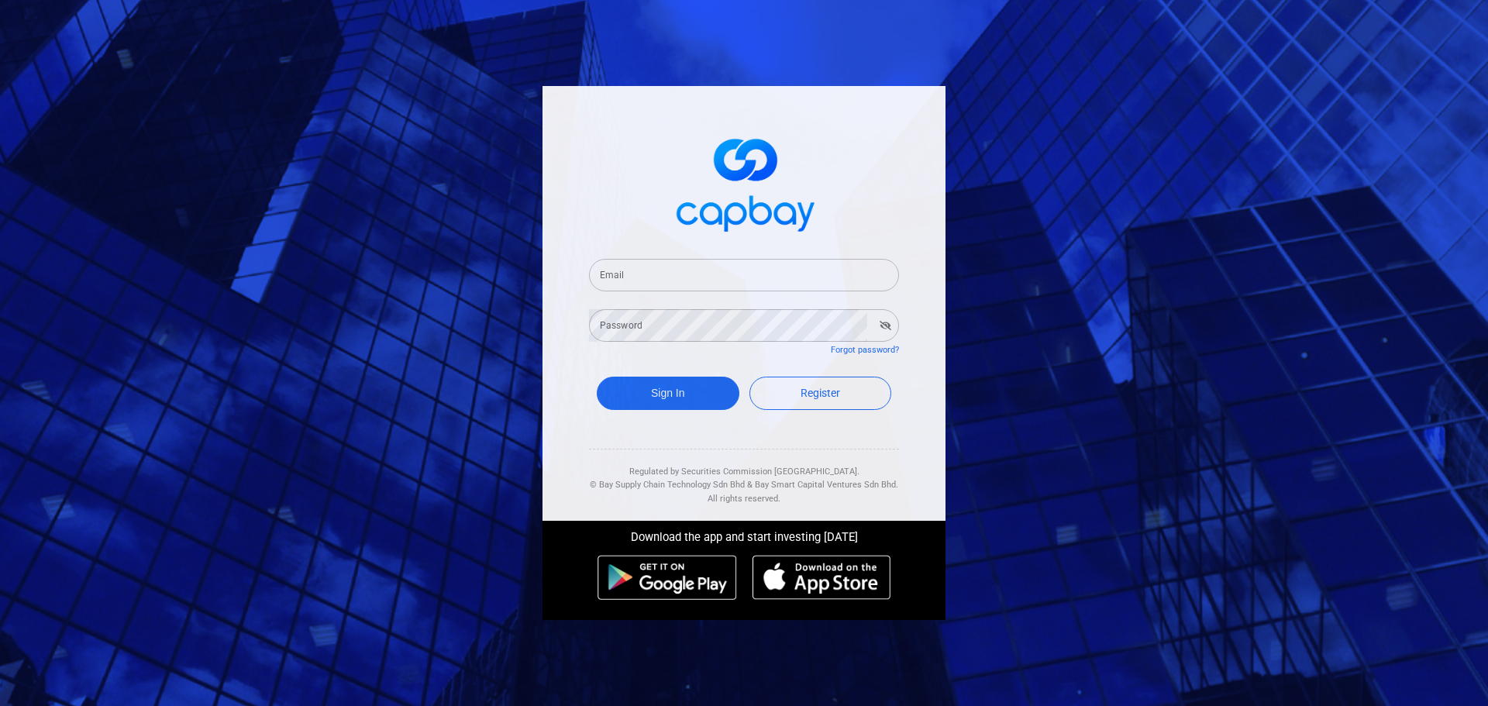
click at [670, 281] on input "Email" at bounding box center [744, 275] width 310 height 33
type input "[EMAIL_ADDRESS][DOMAIN_NAME]"
click at [681, 379] on button "Sign In" at bounding box center [668, 393] width 143 height 33
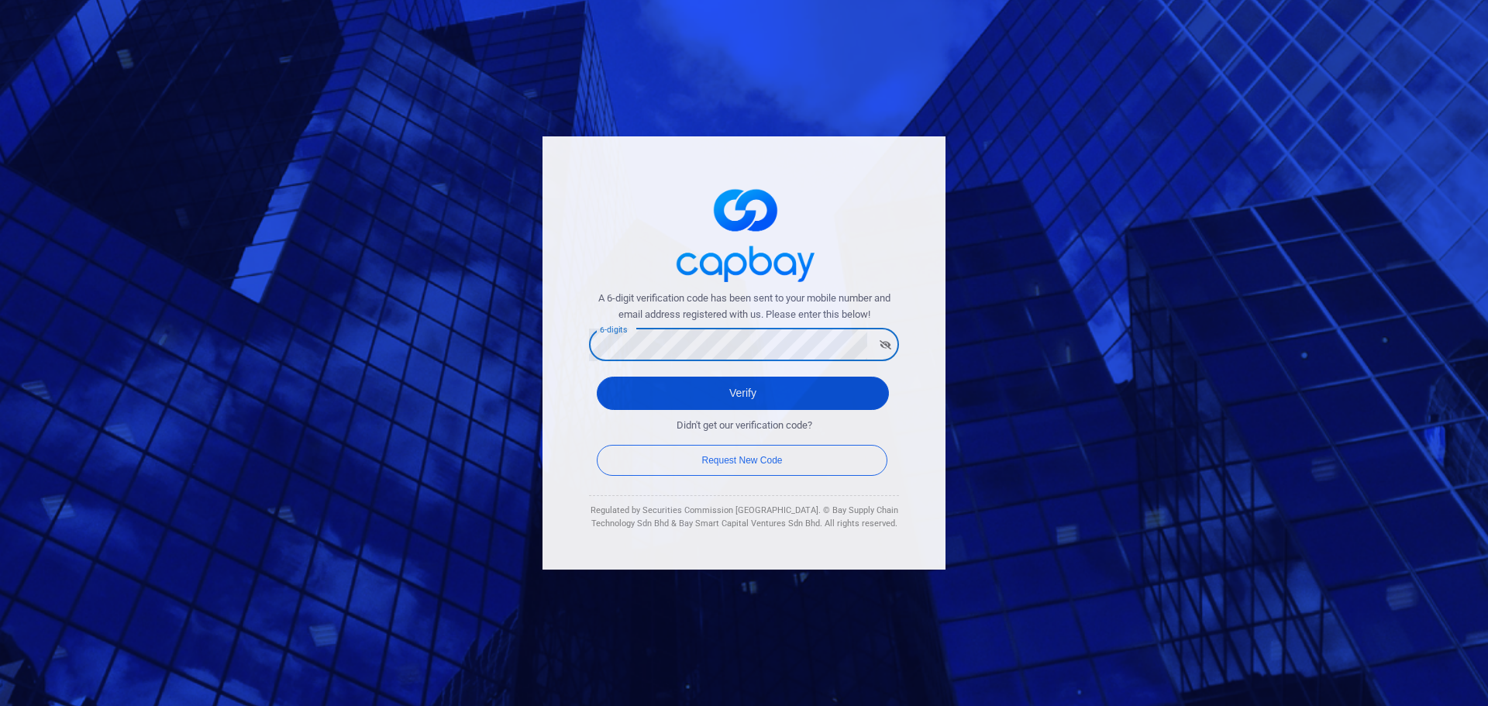
click at [745, 390] on button "Verify" at bounding box center [743, 393] width 292 height 33
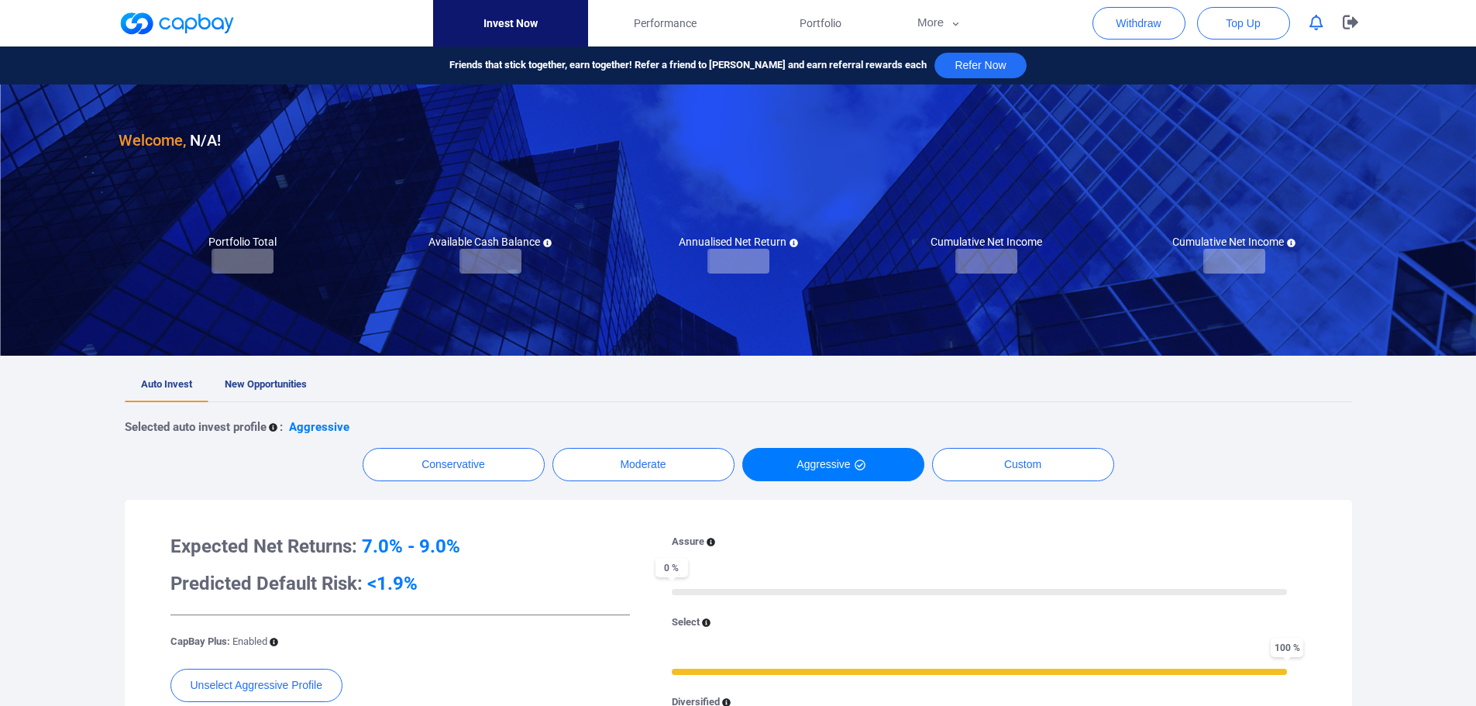
checkbox input "true"
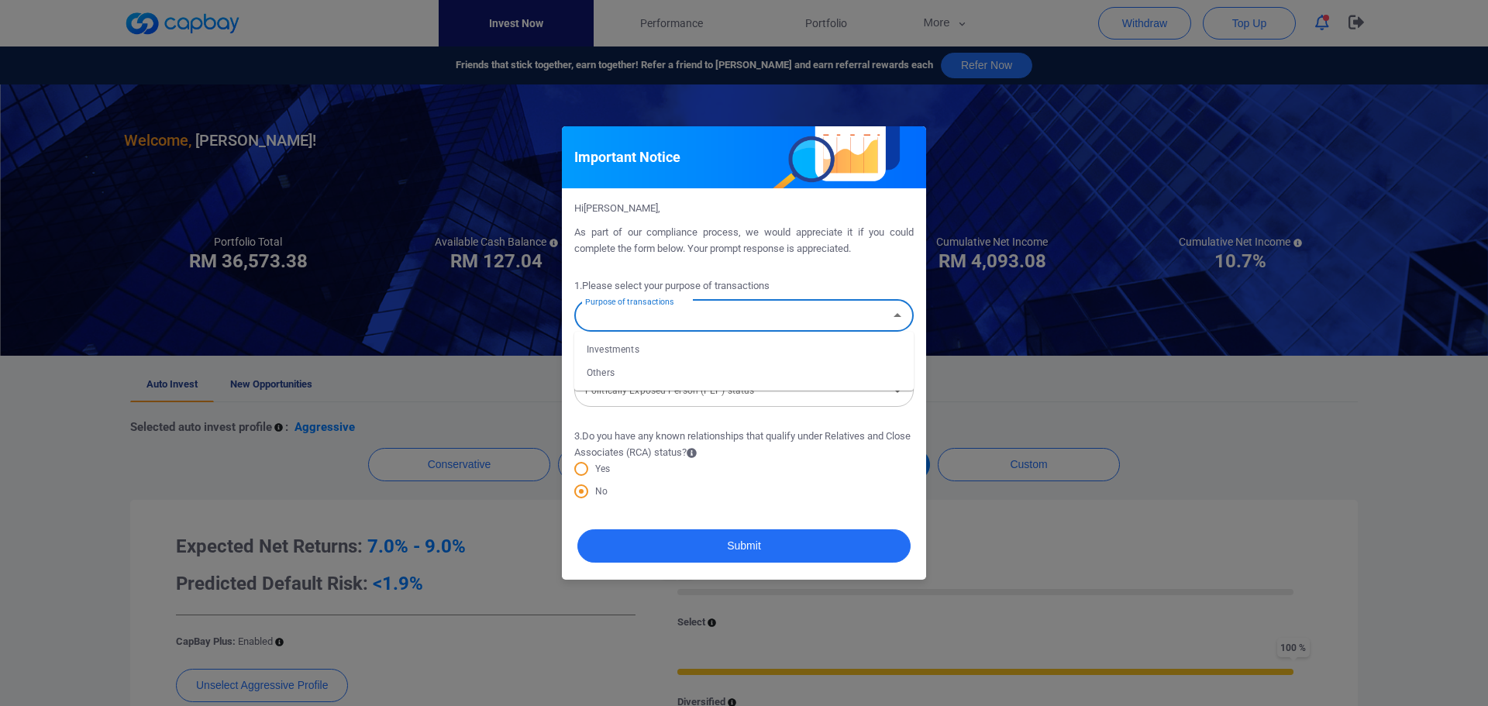
click at [661, 320] on input "Purpose of transactions" at bounding box center [731, 315] width 305 height 29
click at [614, 349] on li "Investments" at bounding box center [743, 349] width 339 height 23
type input "Investments"
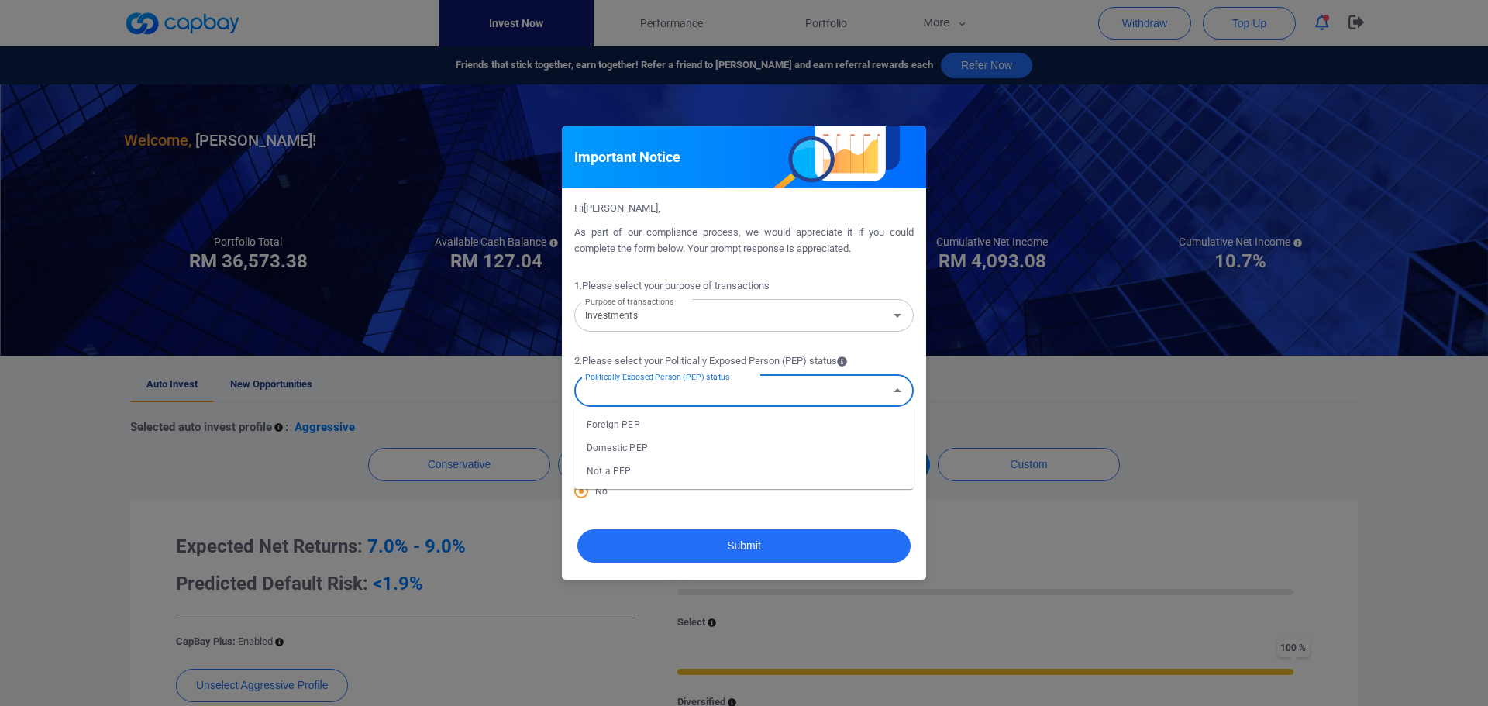
click at [677, 393] on input "Politically Exposed Person (PEP) status" at bounding box center [731, 391] width 305 height 29
click at [631, 470] on li "Not a PEP" at bounding box center [743, 471] width 339 height 23
type input "Not a PEP"
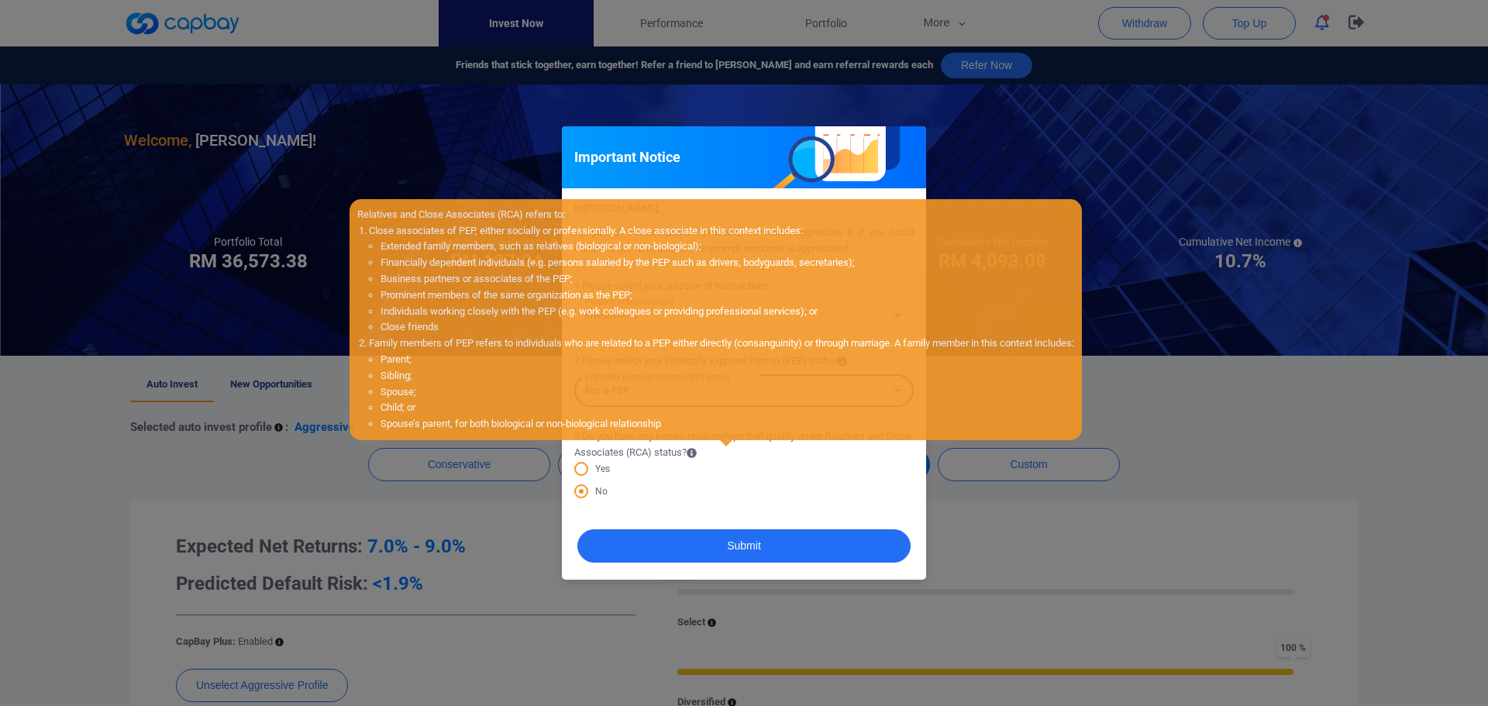
click at [697, 453] on icon at bounding box center [692, 453] width 10 height 10
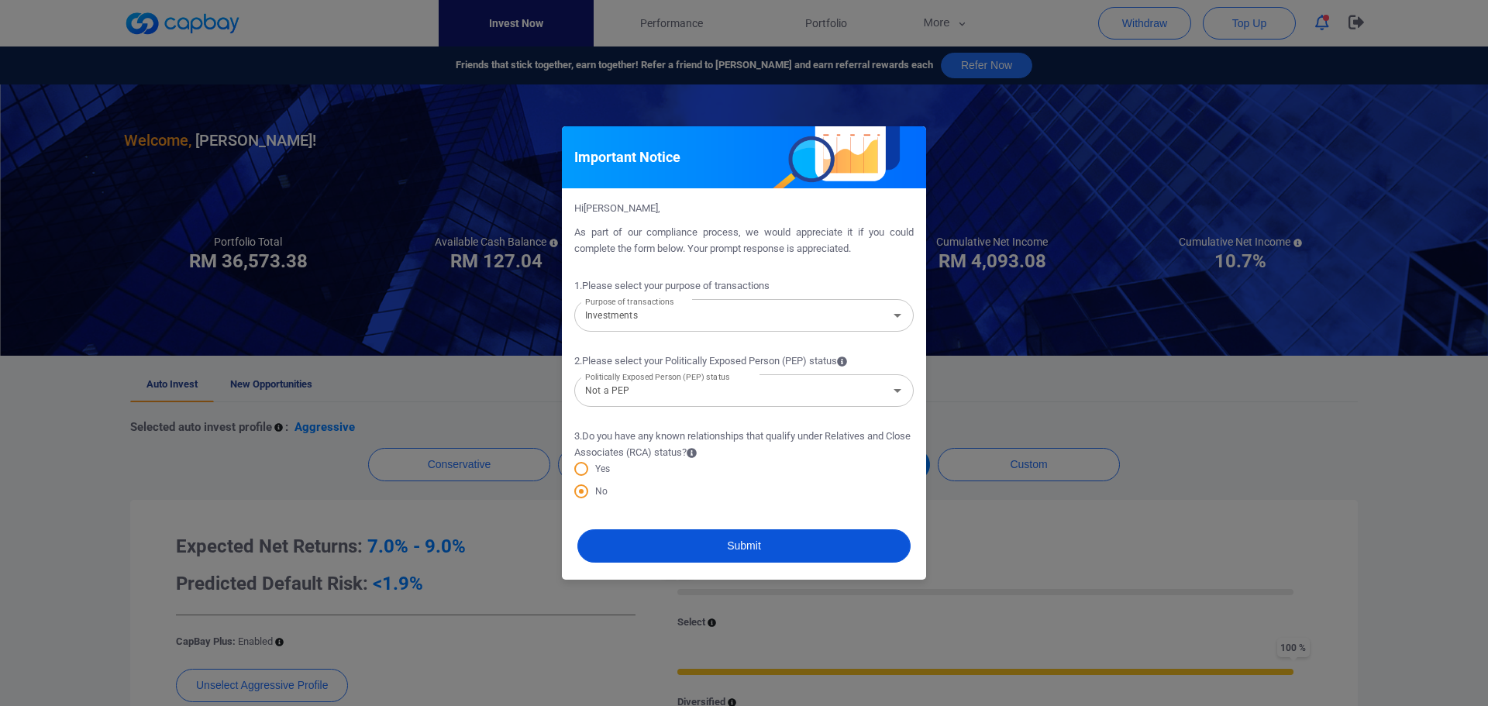
click at [654, 533] on button "Submit" at bounding box center [743, 545] width 333 height 33
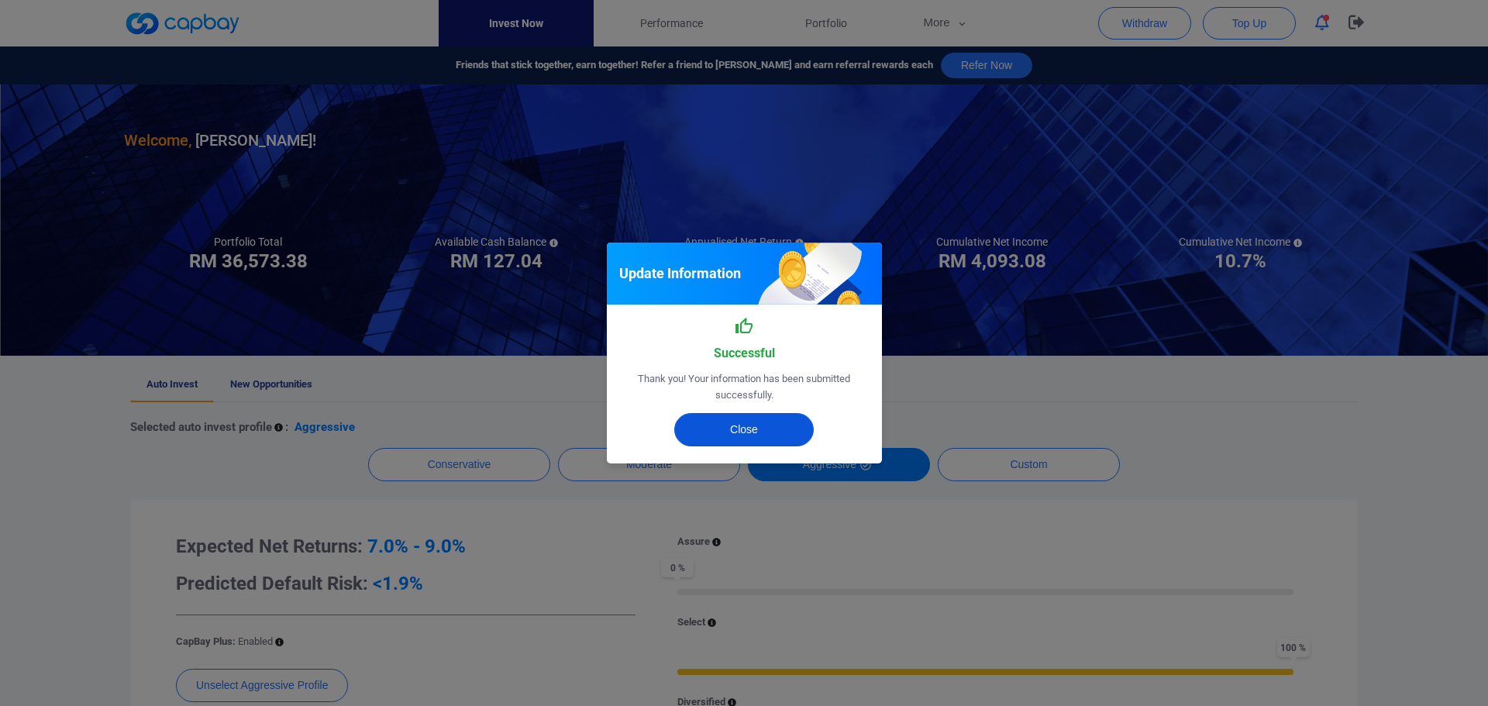
click at [741, 431] on button "Close" at bounding box center [744, 429] width 140 height 33
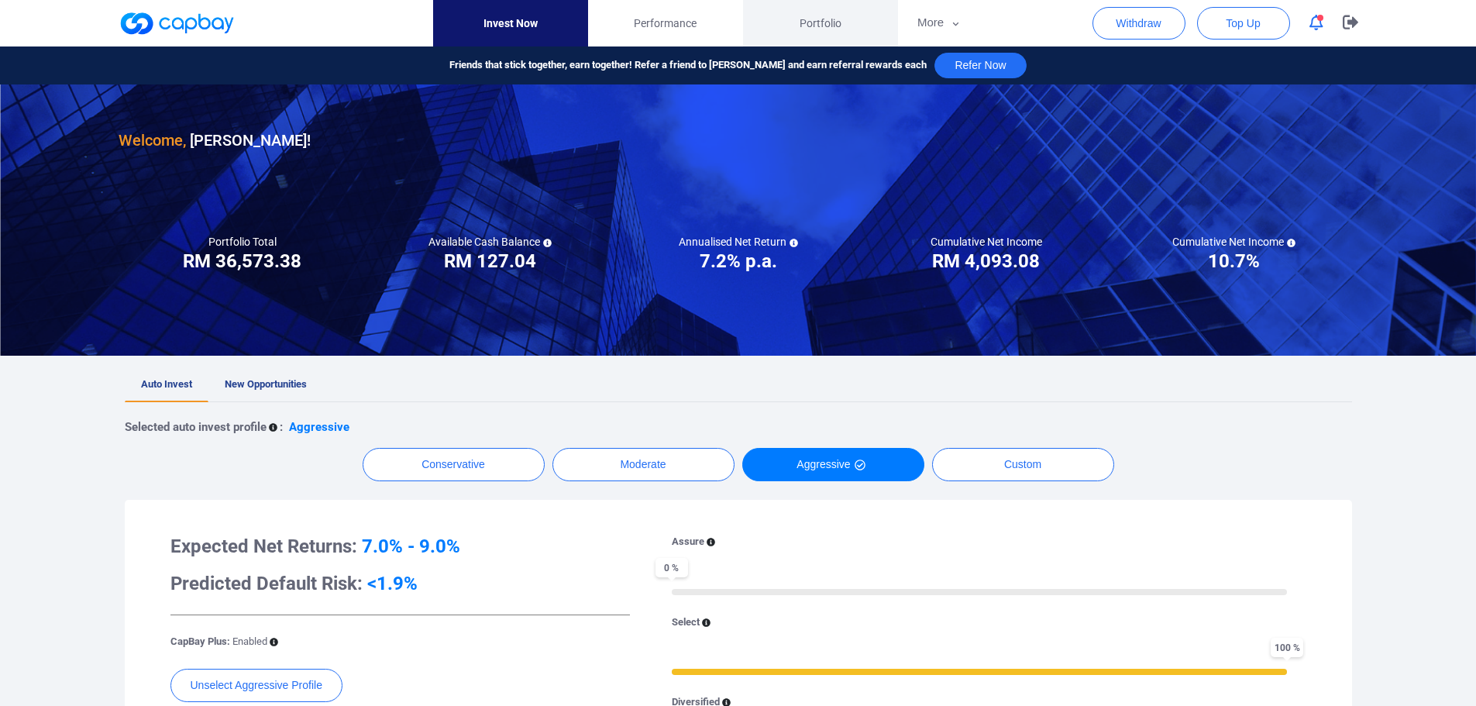
click at [827, 22] on span "Portfolio" at bounding box center [821, 23] width 42 height 17
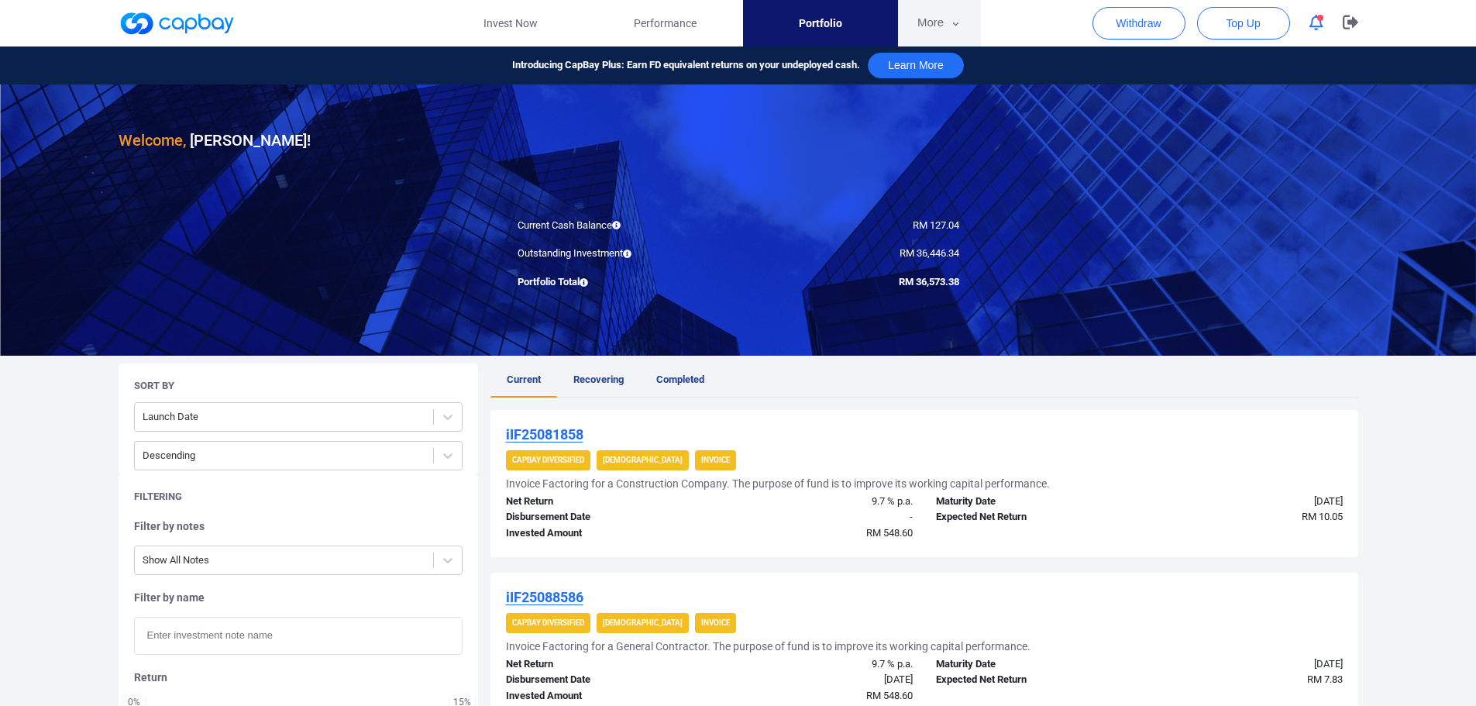
click at [919, 27] on button "More" at bounding box center [939, 23] width 83 height 47
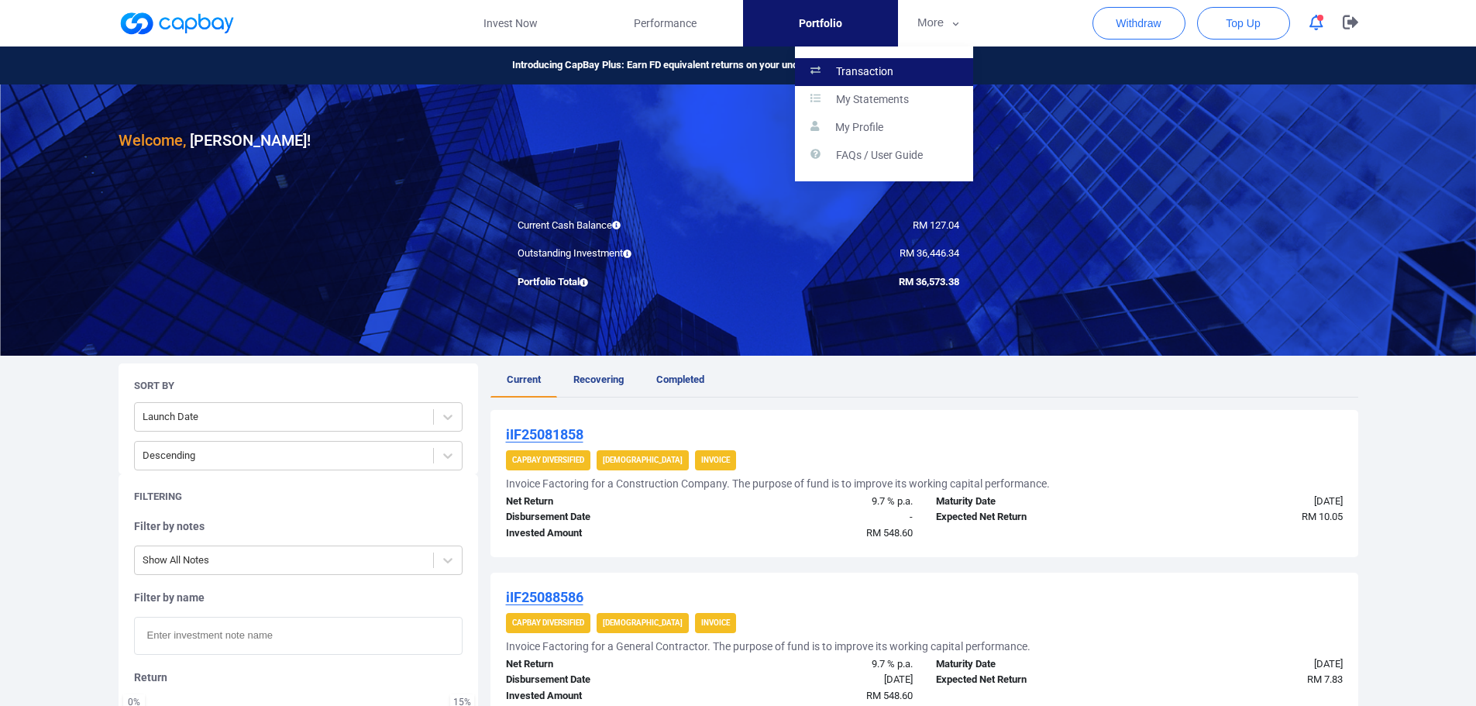
click at [891, 71] on p "Transaction" at bounding box center [864, 72] width 57 height 14
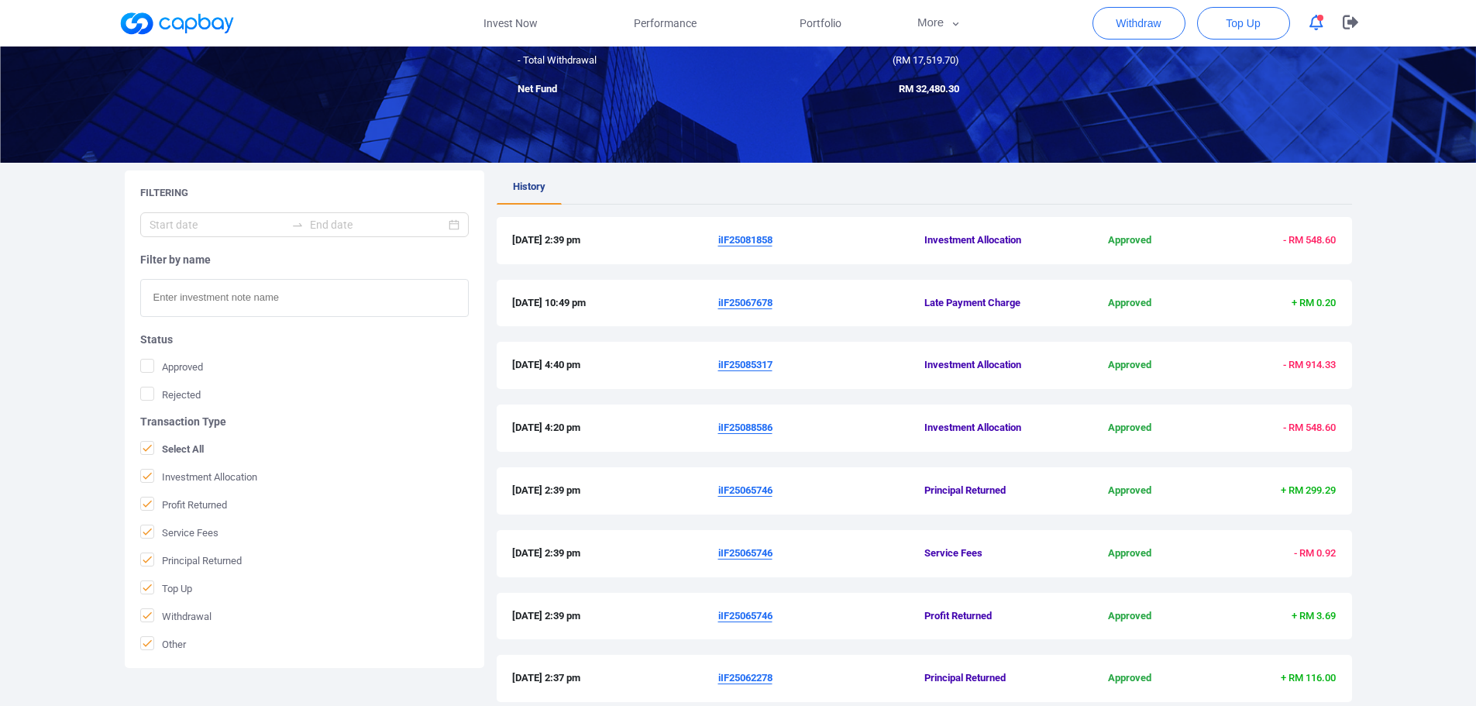
scroll to position [233, 0]
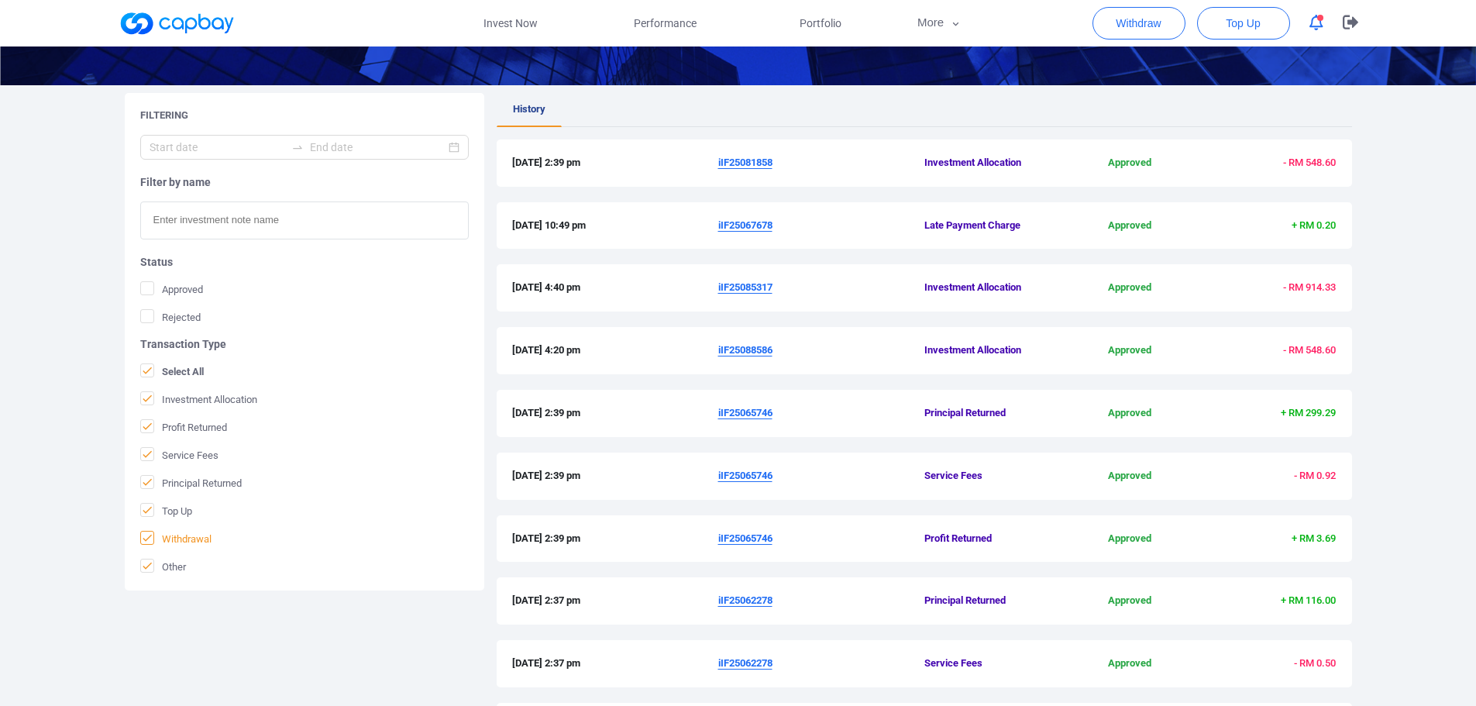
click at [148, 543] on icon at bounding box center [147, 538] width 12 height 12
click at [0, 0] on input "Withdrawal" at bounding box center [0, 0] width 0 height 0
click at [147, 404] on icon at bounding box center [147, 398] width 12 height 12
click at [0, 0] on input "Investment Allocation" at bounding box center [0, 0] width 0 height 0
click at [146, 429] on icon at bounding box center [147, 426] width 12 height 12
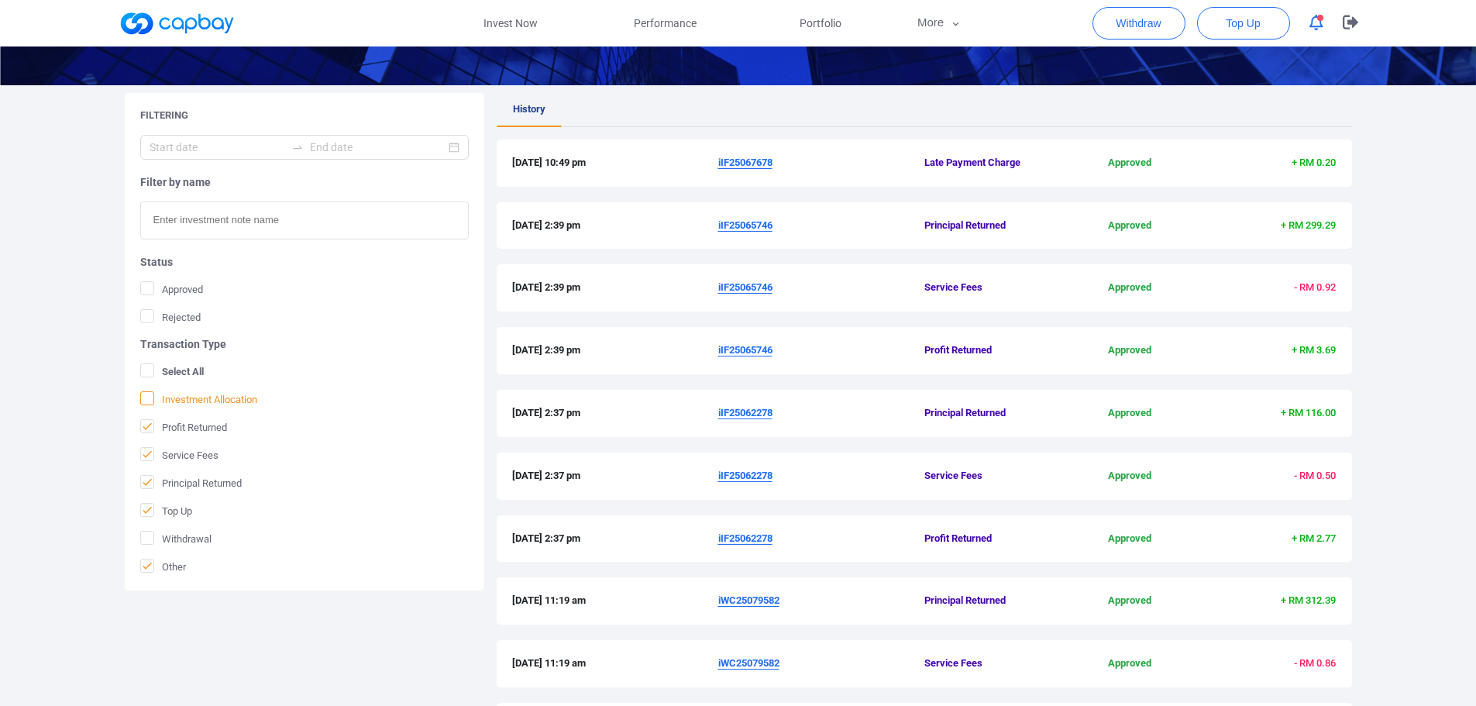
click at [0, 0] on input "Profit Returned" at bounding box center [0, 0] width 0 height 0
click at [147, 455] on icon at bounding box center [147, 453] width 9 height 7
click at [0, 0] on input "Service Fees" at bounding box center [0, 0] width 0 height 0
click at [148, 485] on icon at bounding box center [147, 482] width 12 height 12
click at [0, 0] on input "Principal Returned" at bounding box center [0, 0] width 0 height 0
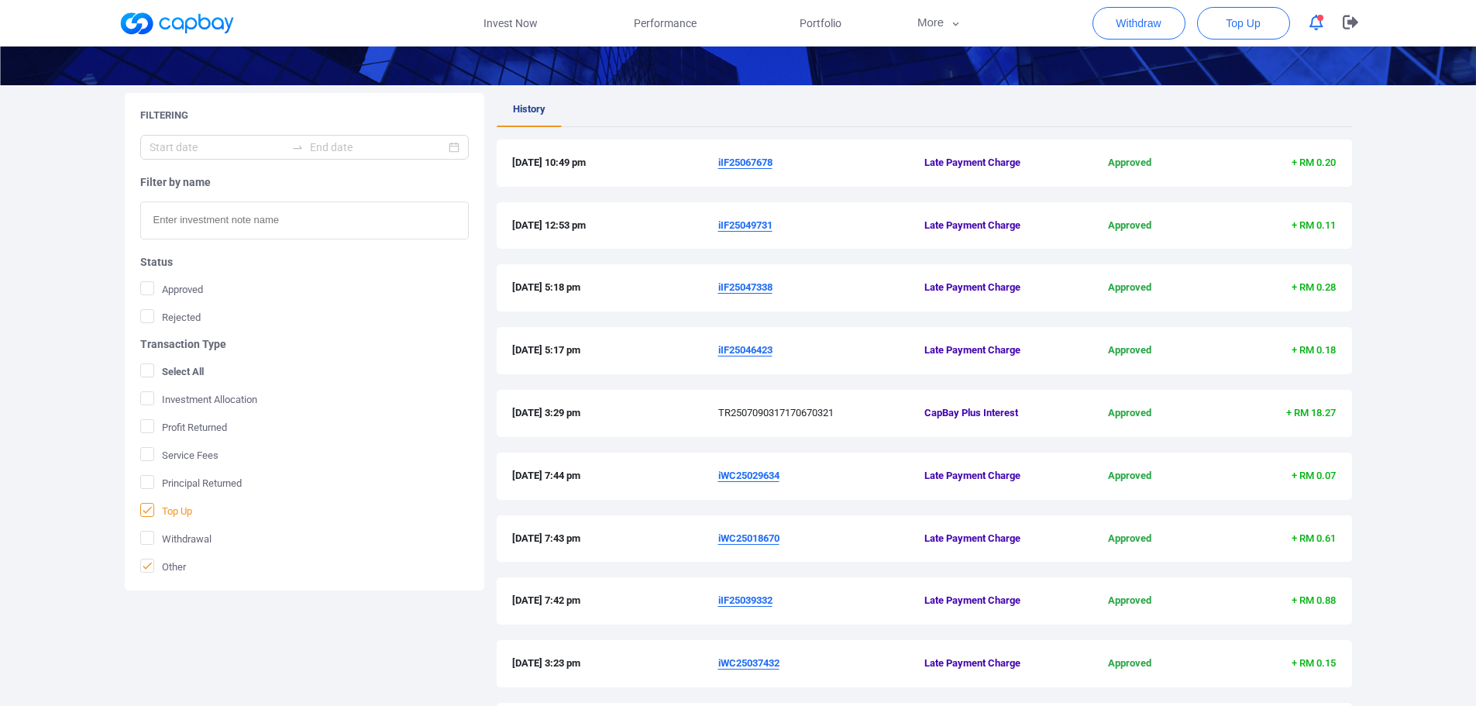
click at [142, 508] on icon at bounding box center [147, 510] width 12 height 12
click at [0, 0] on input "Top Up" at bounding box center [0, 0] width 0 height 0
click at [153, 568] on icon at bounding box center [147, 566] width 12 height 12
click at [0, 0] on input "Other" at bounding box center [0, 0] width 0 height 0
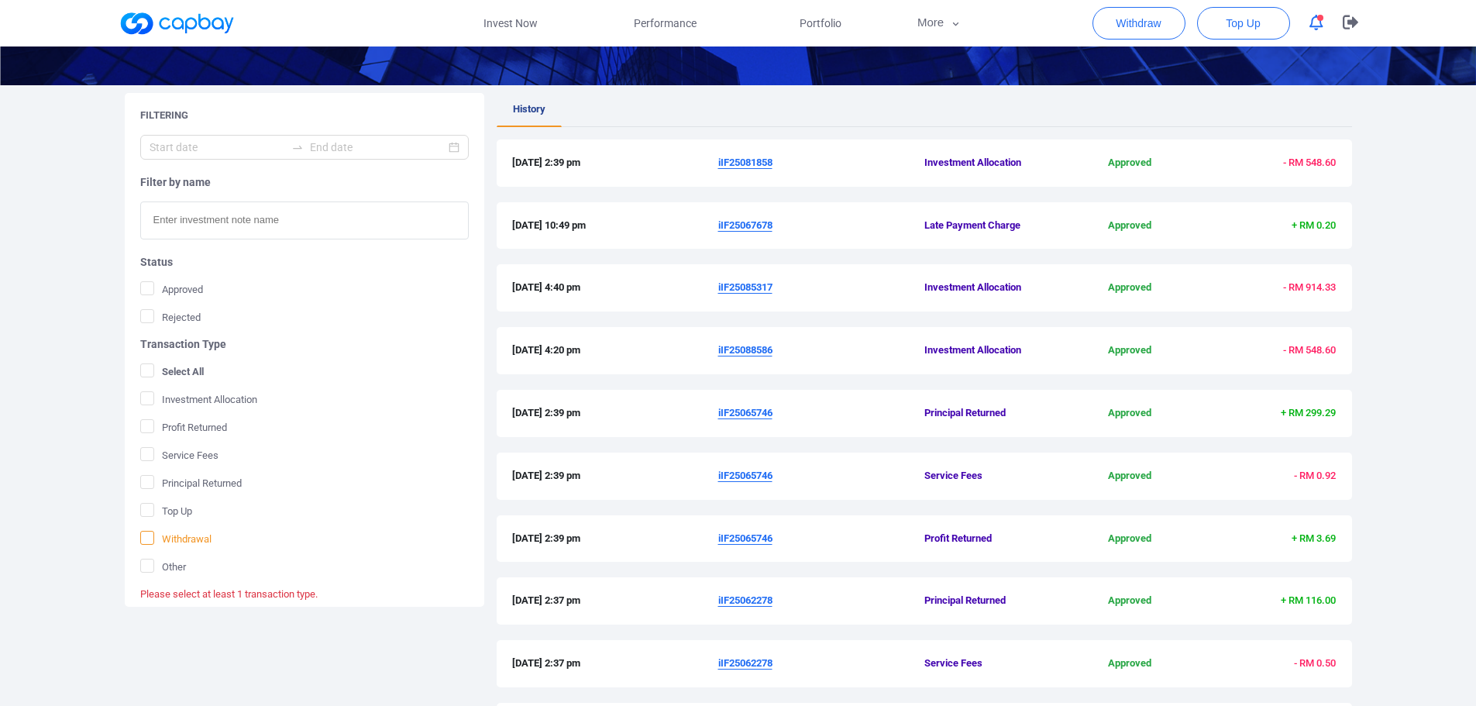
click at [146, 535] on icon at bounding box center [147, 538] width 12 height 12
click at [0, 0] on input "Withdrawal" at bounding box center [0, 0] width 0 height 0
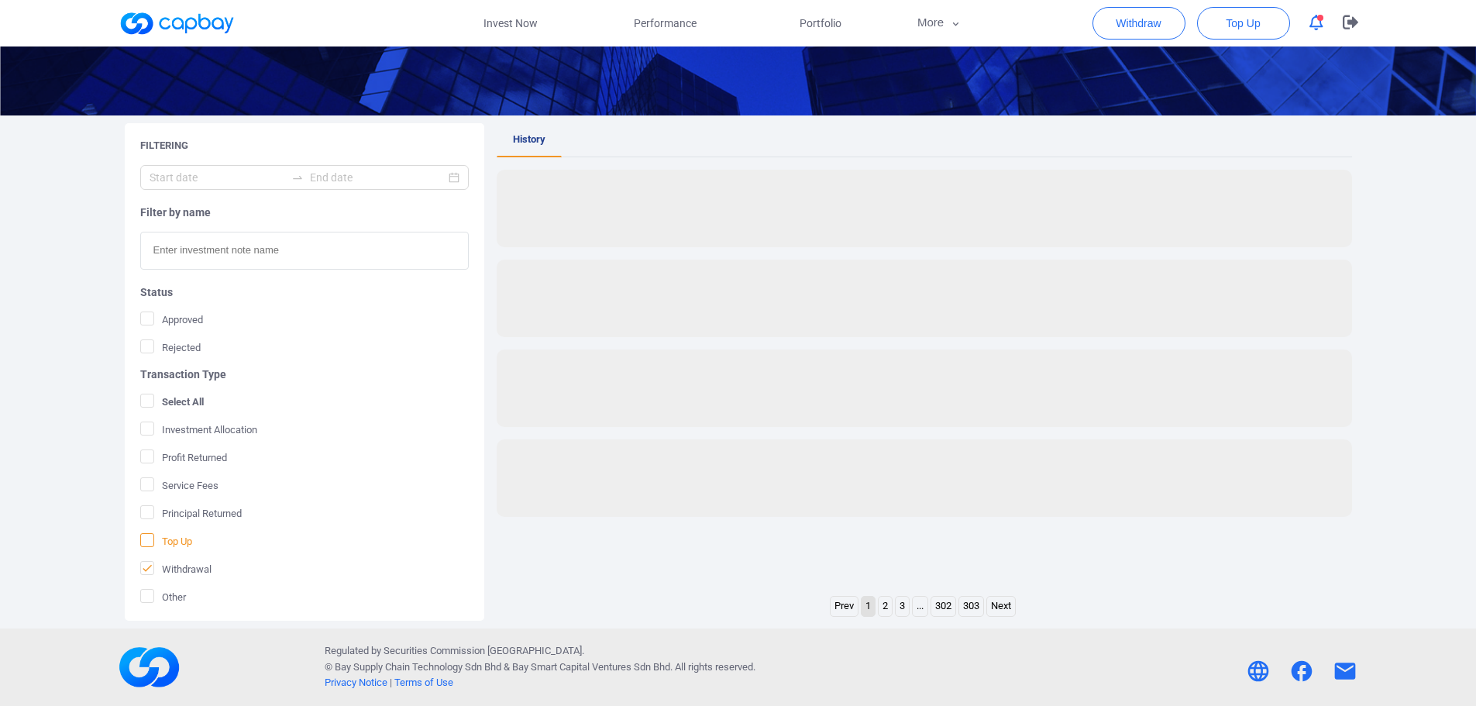
scroll to position [202, 0]
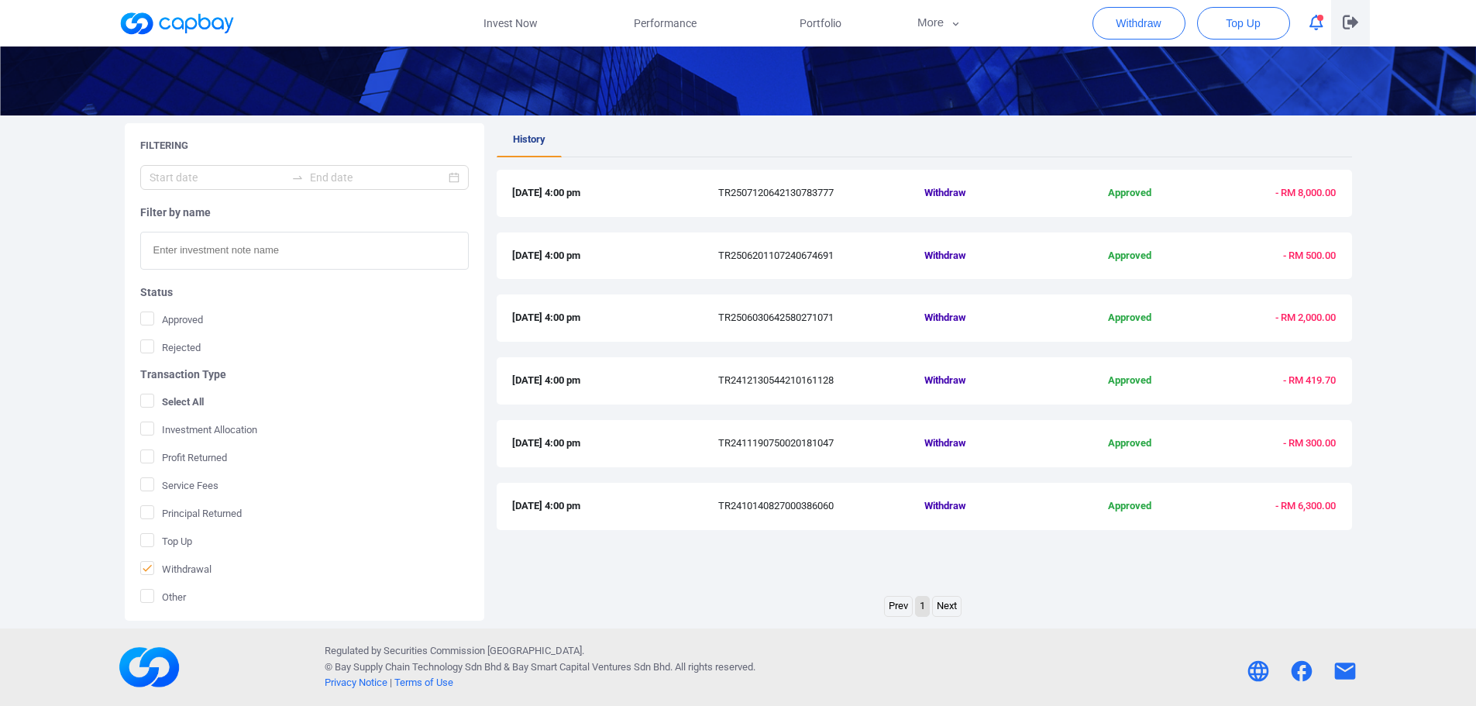
click at [1349, 20] on icon "button" at bounding box center [1351, 22] width 16 height 15
